Goal: Transaction & Acquisition: Subscribe to service/newsletter

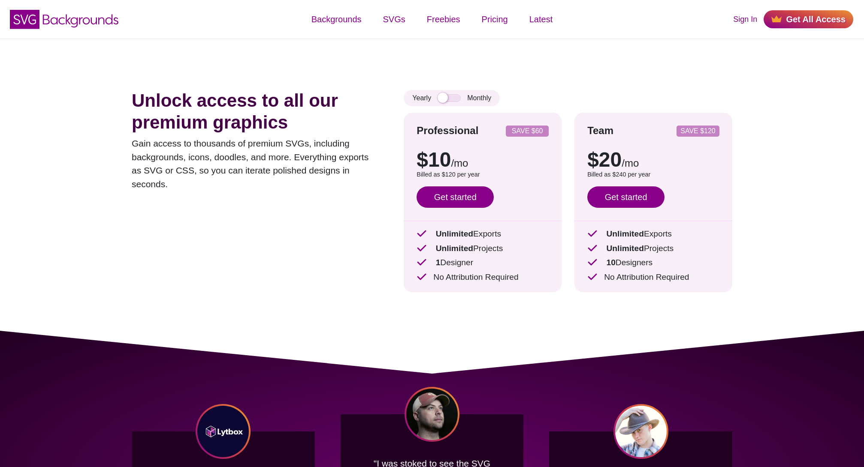
click at [582, 81] on div "Unlock access to all our premium graphics Gain access to thousands of premium S…" at bounding box center [432, 185] width 652 height 292
click at [449, 100] on input "checkbox" at bounding box center [448, 98] width 23 height 8
click at [449, 99] on input "checkbox" at bounding box center [448, 98] width 23 height 8
click at [456, 98] on input "checkbox" at bounding box center [448, 98] width 23 height 8
click at [455, 97] on input "checkbox" at bounding box center [448, 98] width 23 height 8
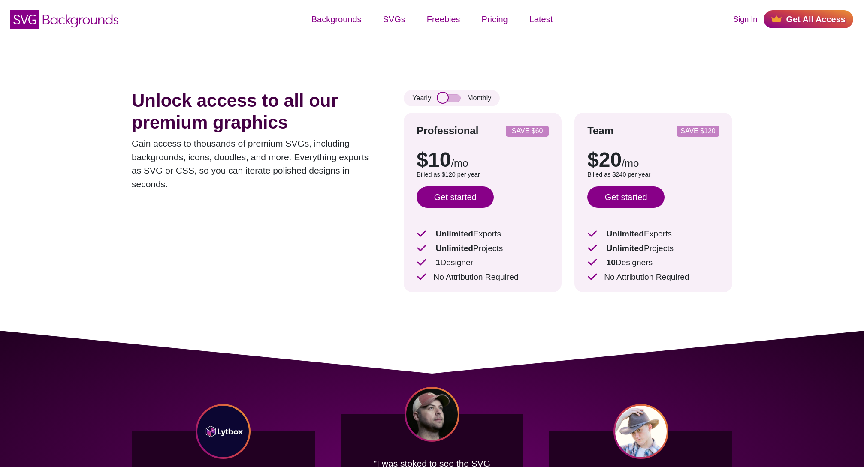
click at [454, 101] on input "checkbox" at bounding box center [448, 98] width 23 height 8
click at [453, 99] on input "checkbox" at bounding box center [448, 98] width 23 height 8
checkbox input "false"
click at [445, 97] on input "checkbox" at bounding box center [448, 98] width 23 height 8
checkbox input "true"
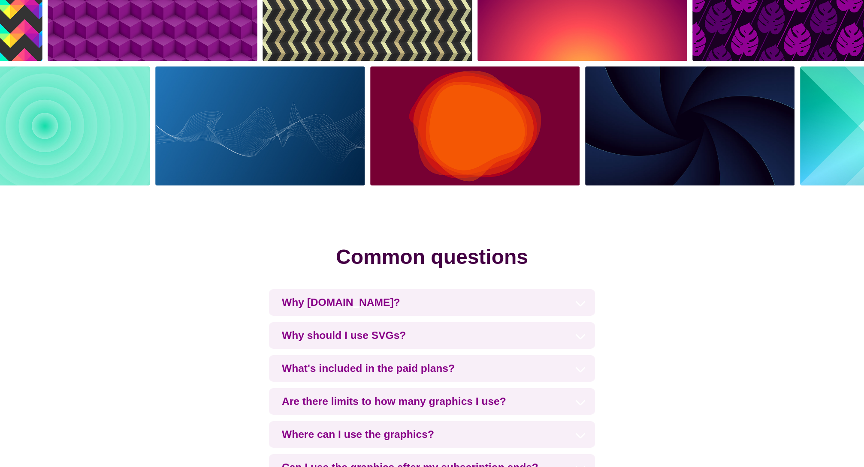
scroll to position [2130, 0]
